Goal: Find contact information: Find contact information

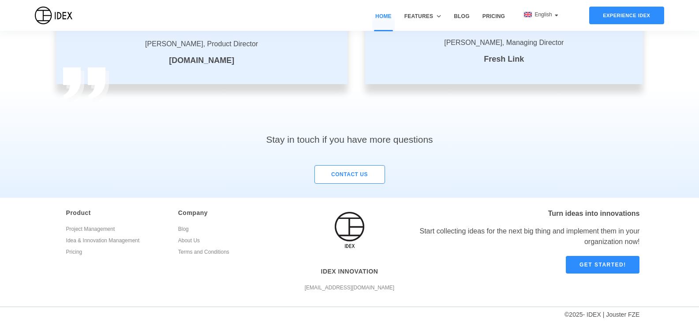
scroll to position [1659, 0]
click at [623, 316] on div "© 2025 - IDEX | Jouster FZE" at bounding box center [320, 316] width 640 height 11
click at [196, 239] on link "About Us" at bounding box center [227, 241] width 99 height 11
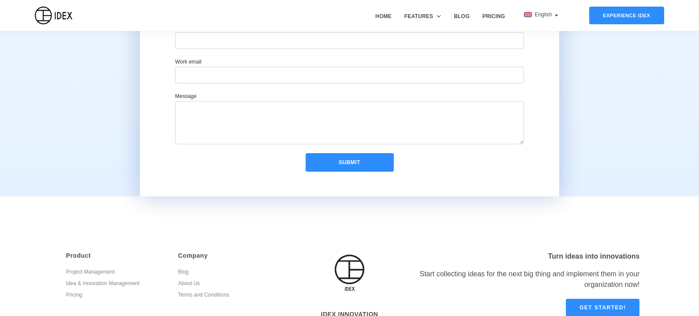
scroll to position [578, 0]
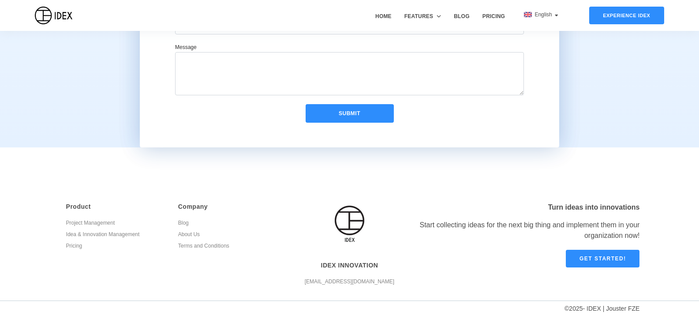
click at [194, 245] on link "Terms and Conditions" at bounding box center [227, 246] width 99 height 11
drag, startPoint x: 378, startPoint y: 283, endPoint x: 322, endPoint y: 283, distance: 56.9
click at [322, 283] on p "[EMAIL_ADDRESS][DOMAIN_NAME]" at bounding box center [349, 281] width 105 height 9
copy p "[EMAIL_ADDRESS][DOMAIN_NAME]"
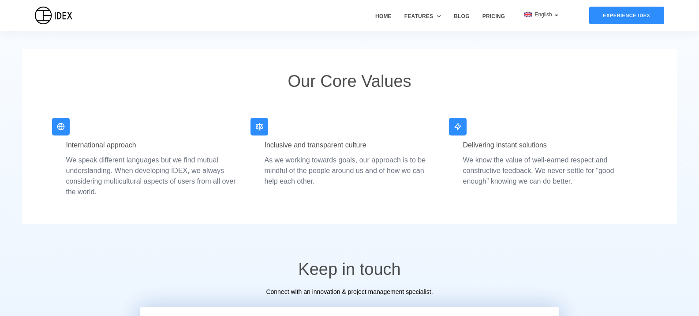
scroll to position [402, 0]
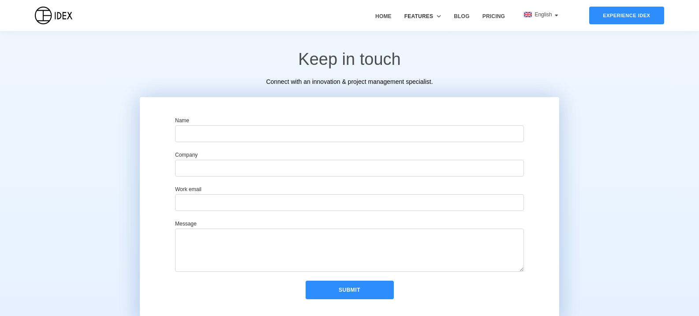
click at [427, 16] on span "Features" at bounding box center [419, 16] width 29 height 8
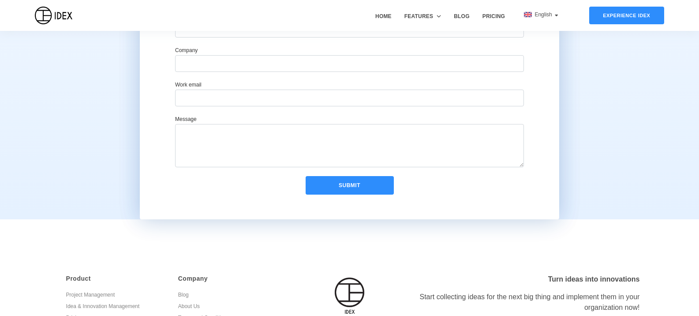
scroll to position [578, 0]
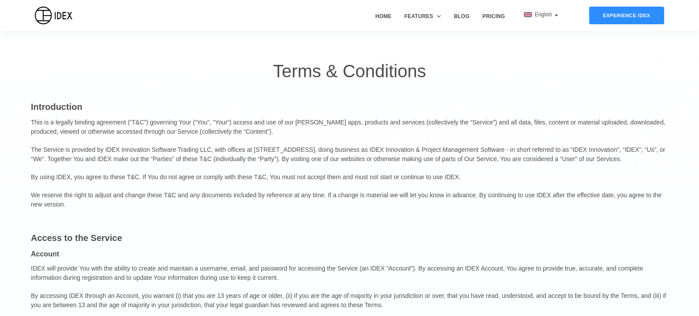
drag, startPoint x: 200, startPoint y: 153, endPoint x: 208, endPoint y: 150, distance: 8.9
click at [200, 153] on p "The Service is provided by IDEX Innovation Software Trading LLC, with offices a…" at bounding box center [349, 154] width 637 height 27
drag, startPoint x: 199, startPoint y: 151, endPoint x: 103, endPoint y: 149, distance: 96.2
click at [103, 149] on p "The Service is provided by IDEX Innovation Software Trading LLC, with offices a…" at bounding box center [349, 154] width 637 height 27
copy p "IDEX Innovation Software Trading L"
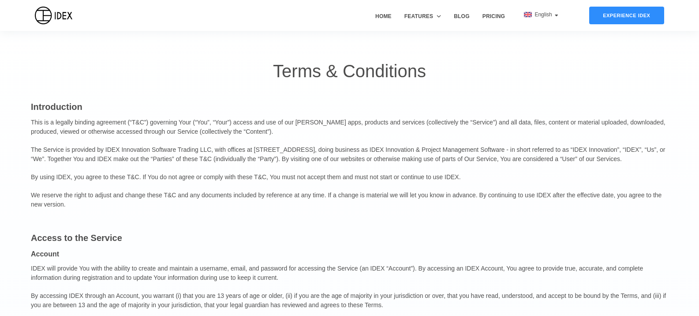
click at [366, 145] on p "The Service is provided by IDEX Innovation Software Trading LLC, with offices a…" at bounding box center [349, 154] width 637 height 27
drag, startPoint x: 248, startPoint y: 150, endPoint x: 352, endPoint y: 152, distance: 103.2
click at [352, 152] on p "The Service is provided by IDEX Innovation Software Trading LLC, with offices a…" at bounding box center [349, 154] width 637 height 27
click at [345, 152] on p "The Service is provided by IDEX Innovation Software Trading LLC, with offices a…" at bounding box center [349, 154] width 637 height 27
drag, startPoint x: 346, startPoint y: 150, endPoint x: 311, endPoint y: 152, distance: 34.4
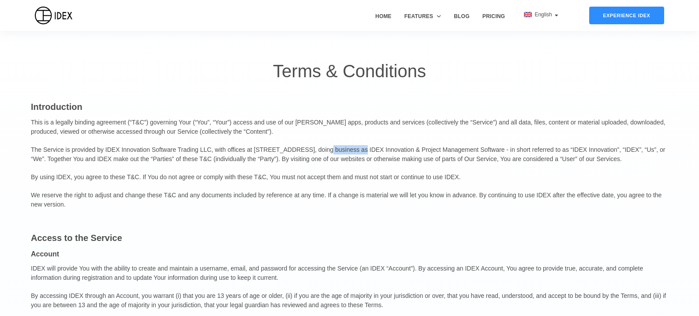
click at [311, 152] on p "The Service is provided by IDEX Innovation Software Trading LLC, with offices a…" at bounding box center [349, 154] width 637 height 27
copy p "Business Bay"
drag, startPoint x: 286, startPoint y: 153, endPoint x: 307, endPoint y: 147, distance: 21.9
click at [286, 153] on p "The Service is provided by IDEX Innovation Software Trading LLC, with offices a…" at bounding box center [349, 154] width 637 height 27
drag, startPoint x: 309, startPoint y: 150, endPoint x: 224, endPoint y: 149, distance: 85.1
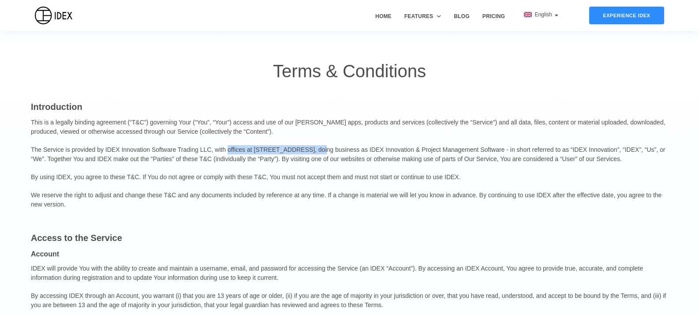
click at [224, 149] on p "The Service is provided by IDEX Innovation Software Trading LLC, with offices a…" at bounding box center [349, 154] width 637 height 27
copy p "offices at [STREET_ADDRESS]"
click at [348, 157] on p "The Service is provided by IDEX Innovation Software Trading LLC, with offices a…" at bounding box center [349, 154] width 637 height 27
click at [584, 151] on p "The Service is provided by IDEX Innovation Software Trading LLC, with offices a…" at bounding box center [349, 154] width 637 height 27
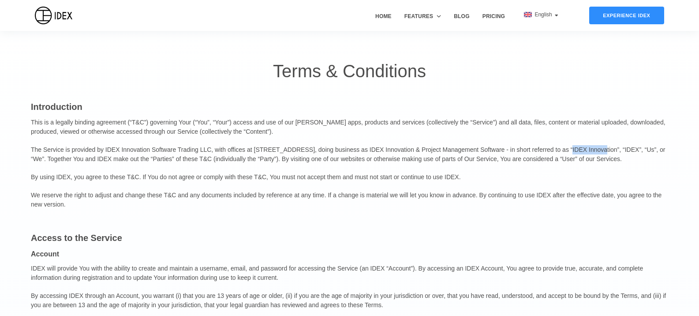
click at [584, 151] on p "The Service is provided by IDEX Innovation Software Trading LLC, with offices a…" at bounding box center [349, 154] width 637 height 27
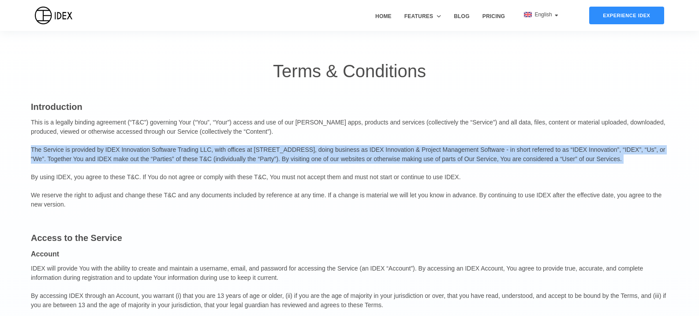
click at [584, 151] on p "The Service is provided by IDEX Innovation Software Trading LLC, with offices a…" at bounding box center [349, 154] width 637 height 27
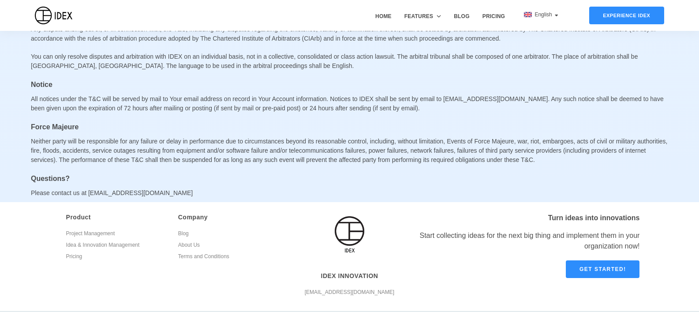
scroll to position [2973, 0]
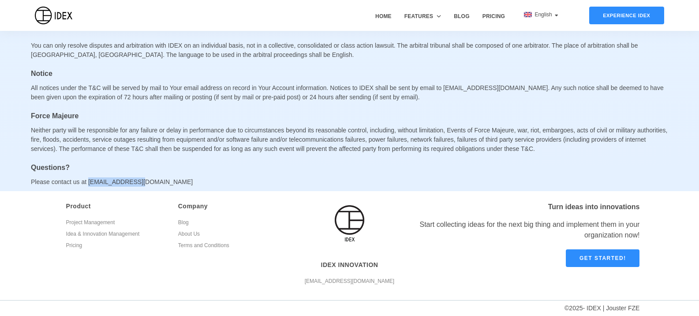
drag, startPoint x: 158, startPoint y: 181, endPoint x: 86, endPoint y: 189, distance: 71.9
click at [86, 189] on p "Please contact us at [EMAIL_ADDRESS][DOMAIN_NAME]" at bounding box center [349, 182] width 637 height 18
copy p "[EMAIL_ADDRESS][DOMAIN_NAME]"
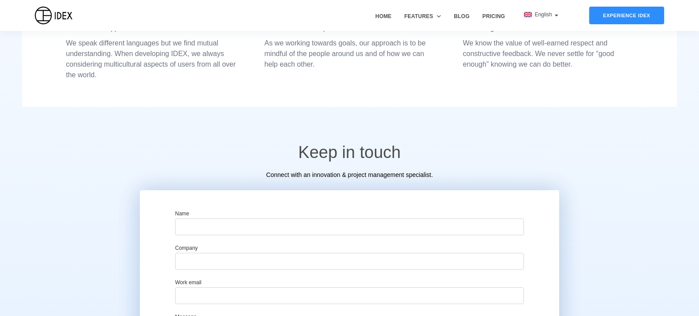
scroll to position [578, 0]
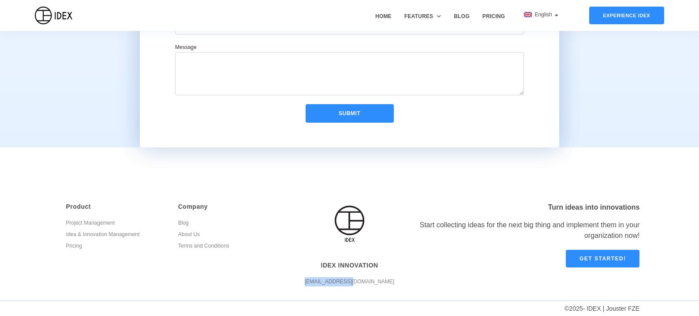
drag, startPoint x: 351, startPoint y: 285, endPoint x: 247, endPoint y: 307, distance: 105.5
click at [317, 283] on div "IDEX INNOVATION info@idexltd.com" at bounding box center [349, 278] width 105 height 43
